Goal: Task Accomplishment & Management: Manage account settings

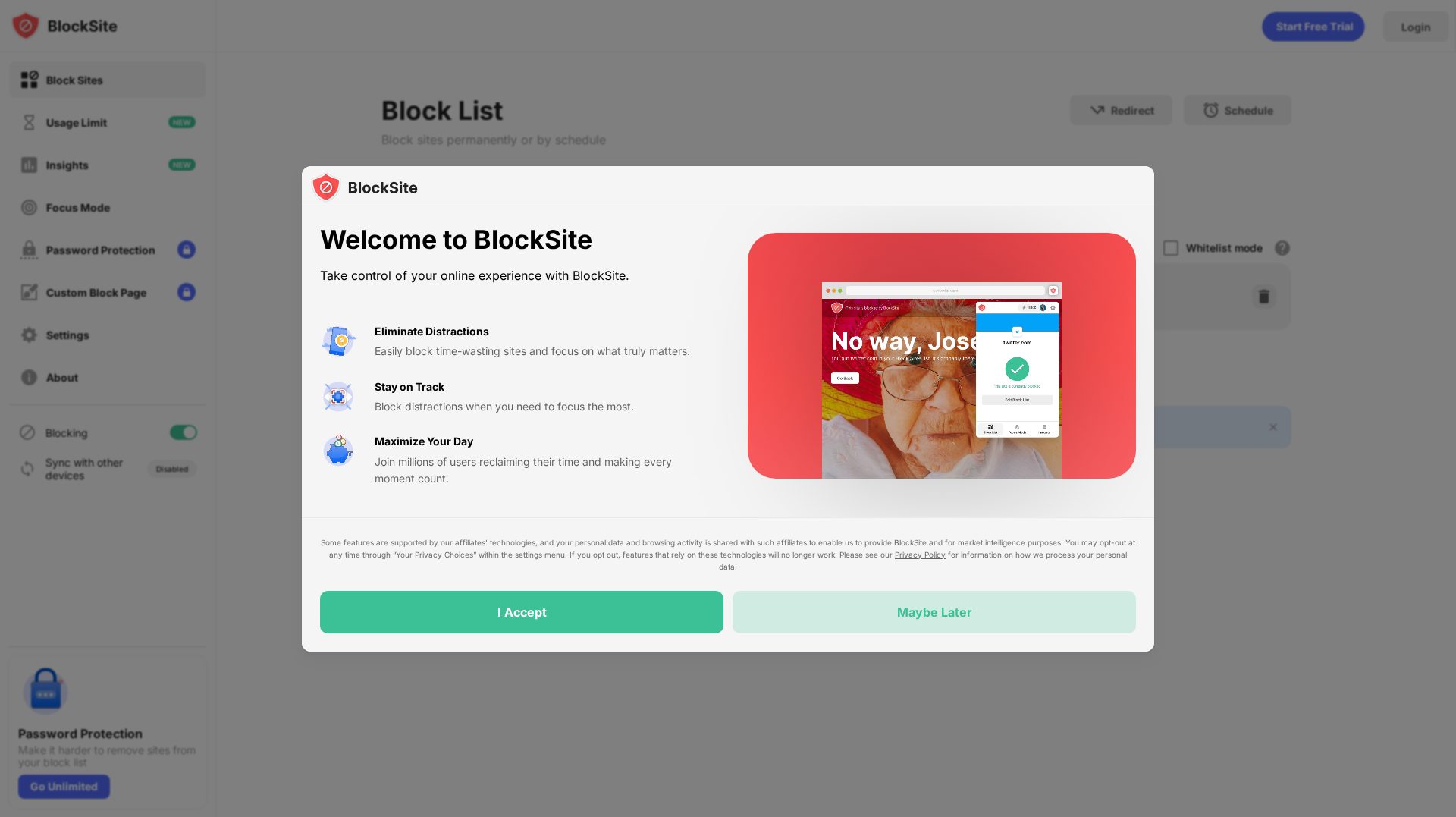
click at [924, 610] on div "Maybe Later" at bounding box center [934, 613] width 75 height 15
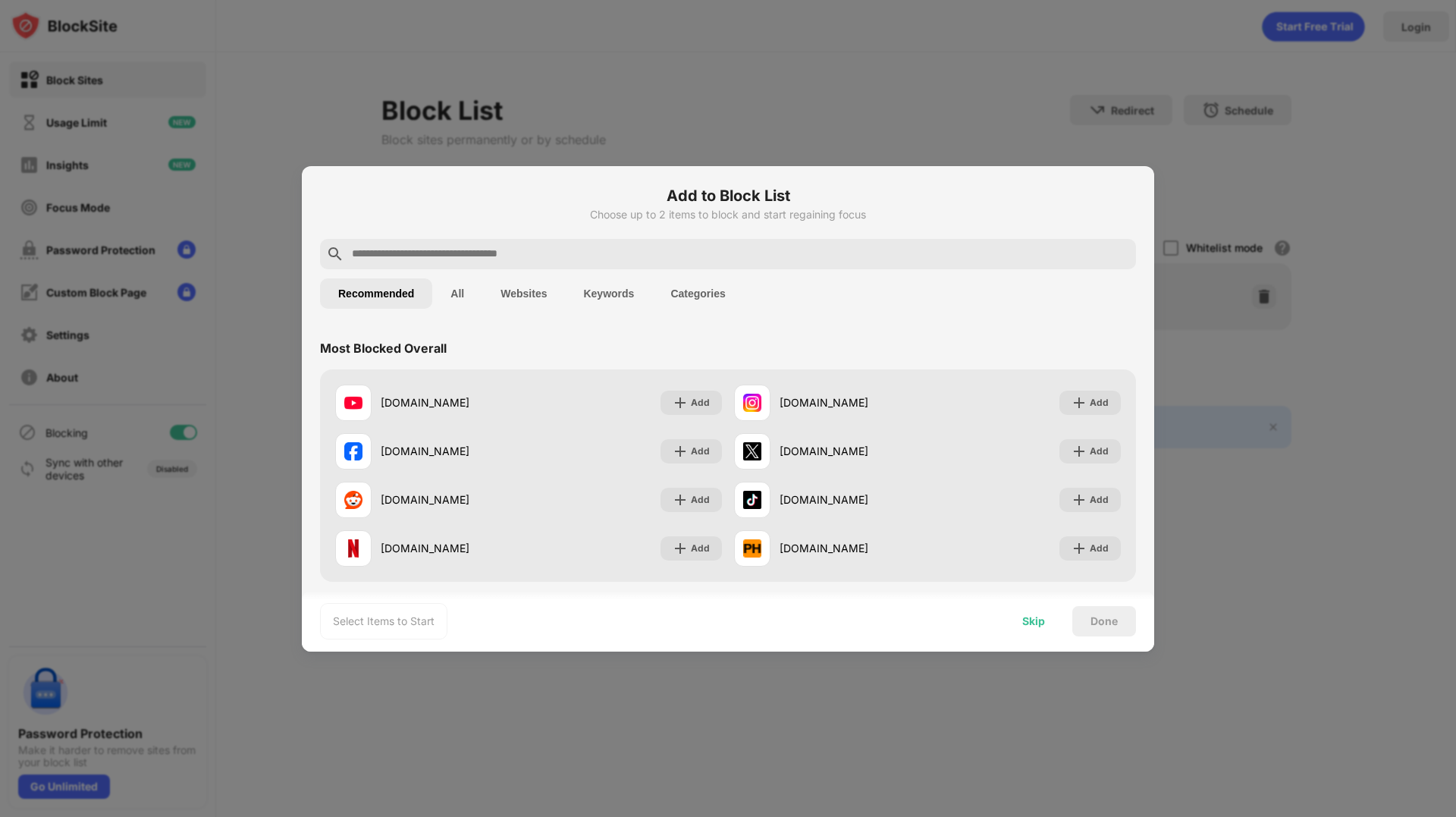
click at [1040, 621] on div "Skip" at bounding box center [1034, 621] width 23 height 12
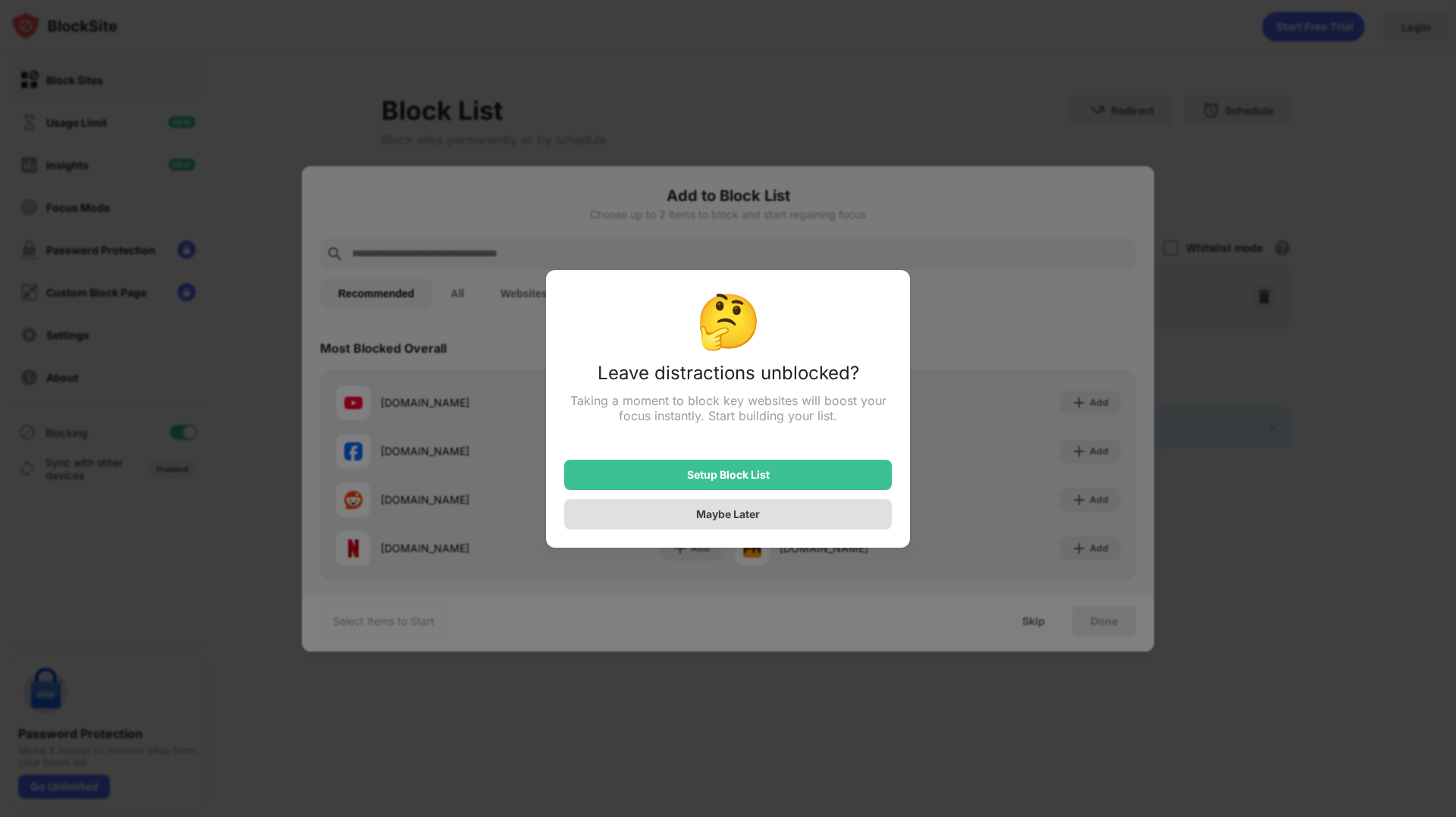
click at [727, 519] on div "Maybe Later" at bounding box center [728, 514] width 64 height 13
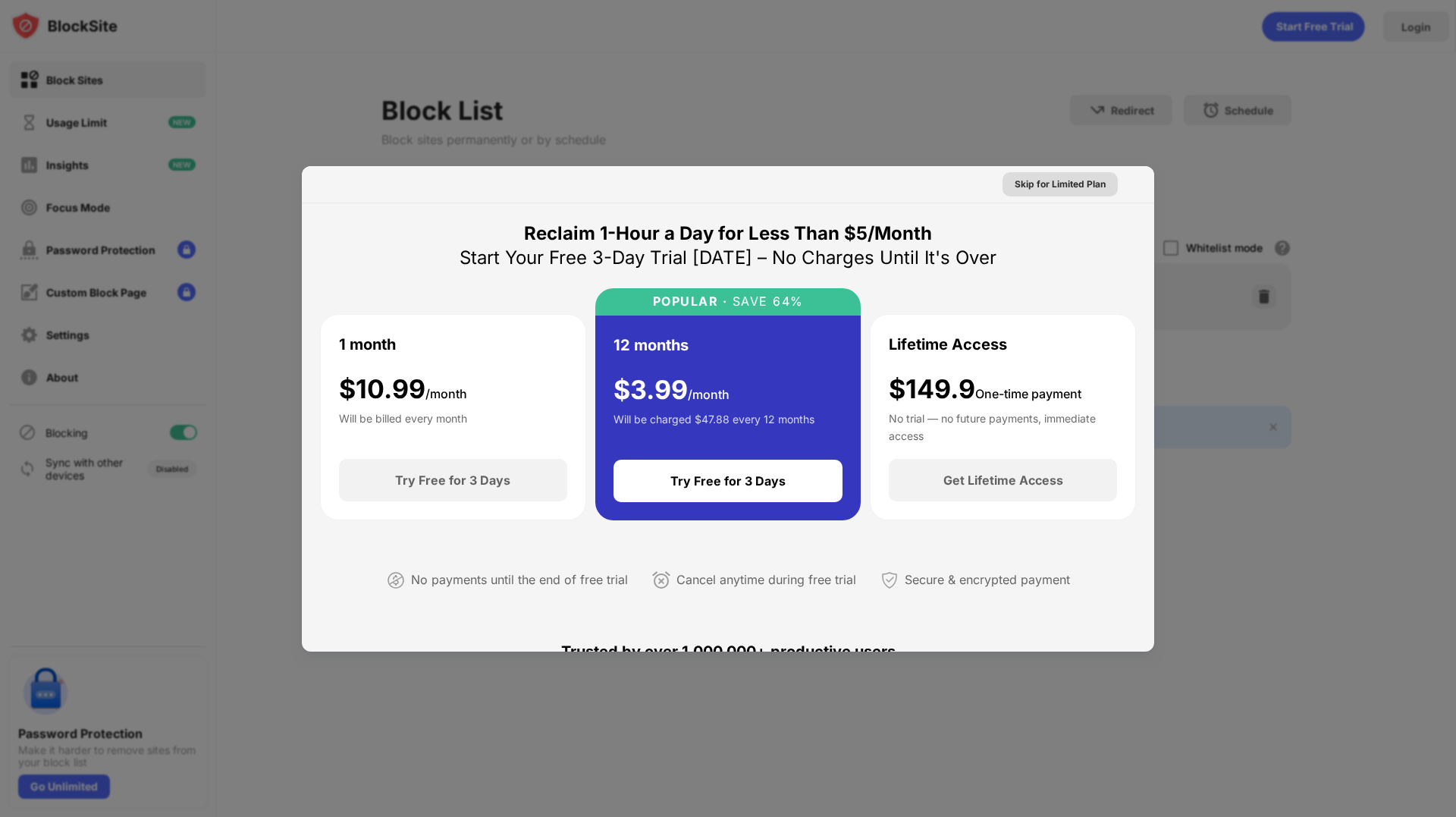
click at [1051, 183] on div "Skip for Limited Plan" at bounding box center [1060, 184] width 91 height 15
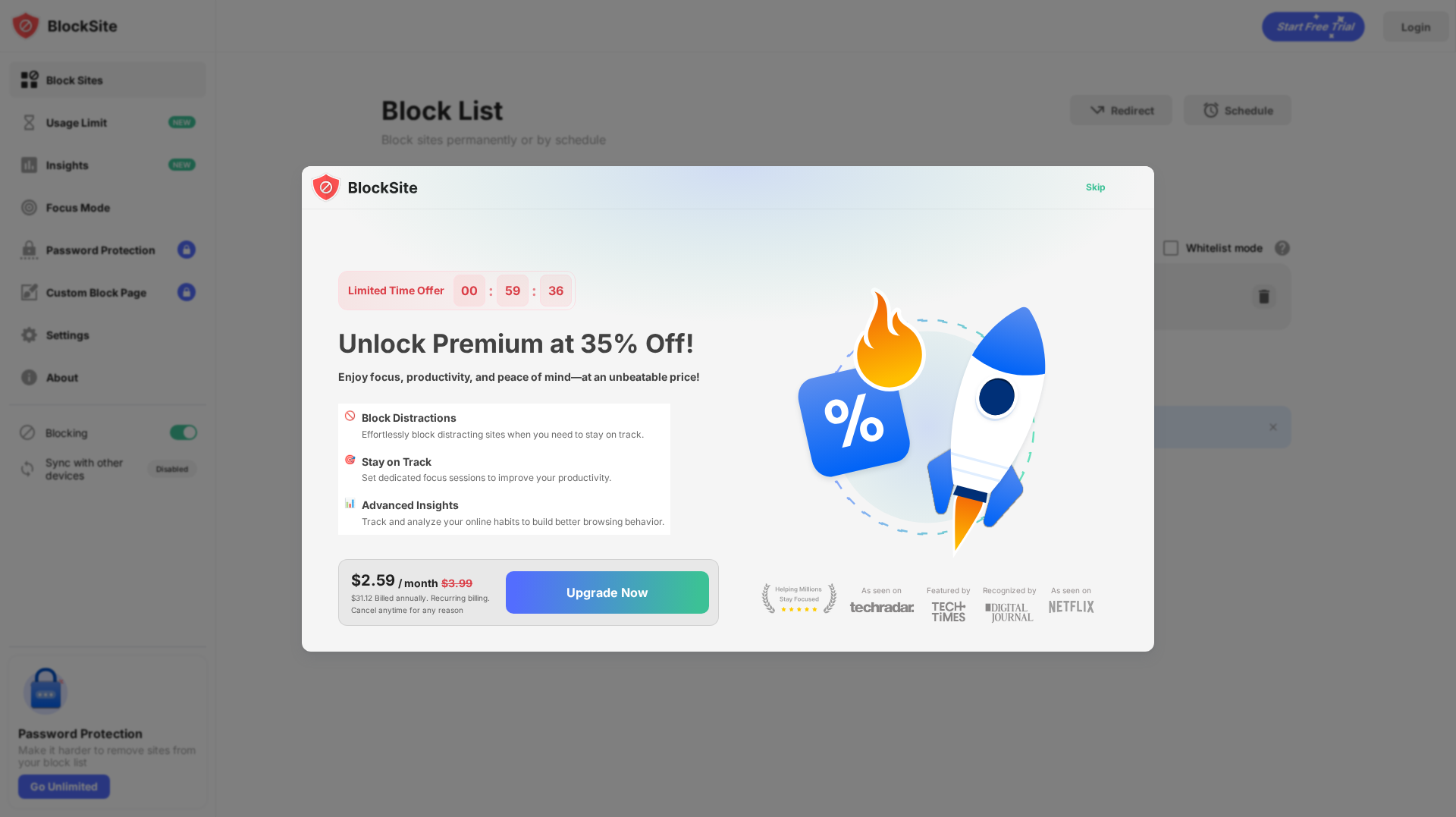
click at [1098, 185] on div "Skip" at bounding box center [1096, 187] width 20 height 15
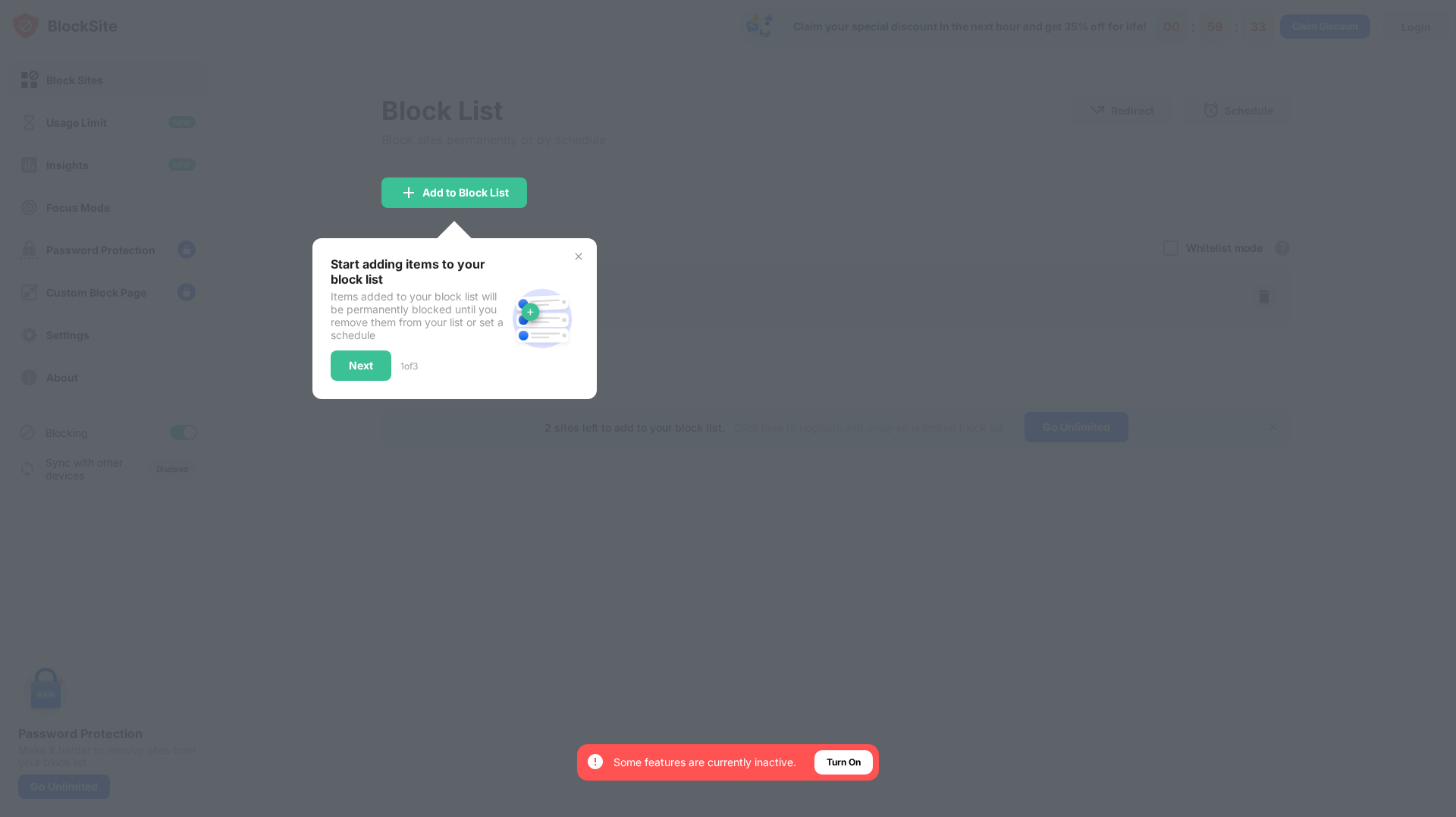
click at [1374, 182] on div at bounding box center [728, 408] width 1456 height 817
click at [1368, 429] on div at bounding box center [728, 408] width 1456 height 817
click at [577, 257] on img at bounding box center [579, 257] width 12 height 12
